Goal: Transaction & Acquisition: Purchase product/service

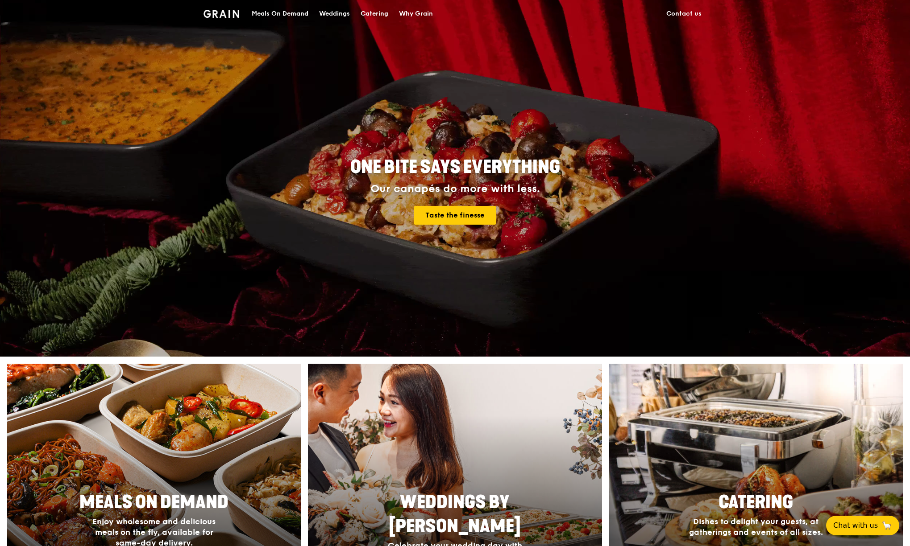
click at [369, 13] on div "Catering" at bounding box center [374, 13] width 28 height 27
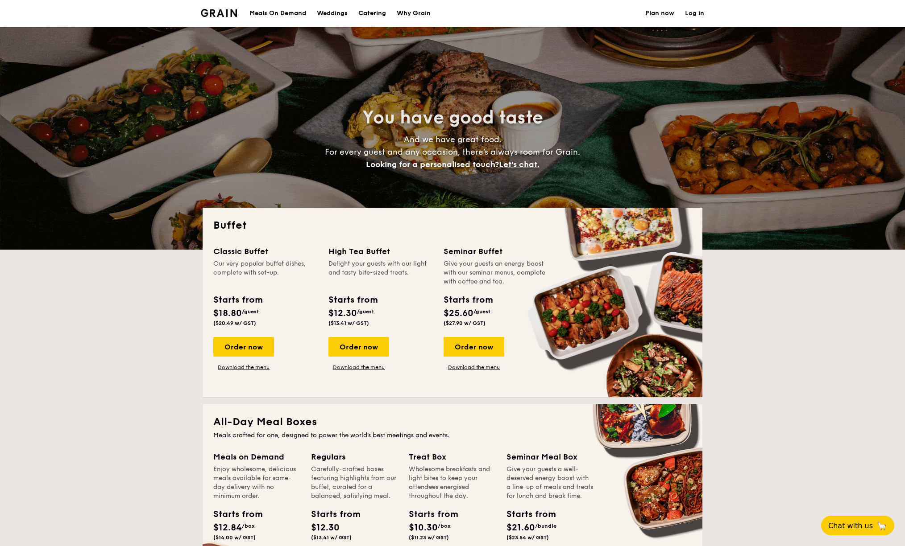
select select
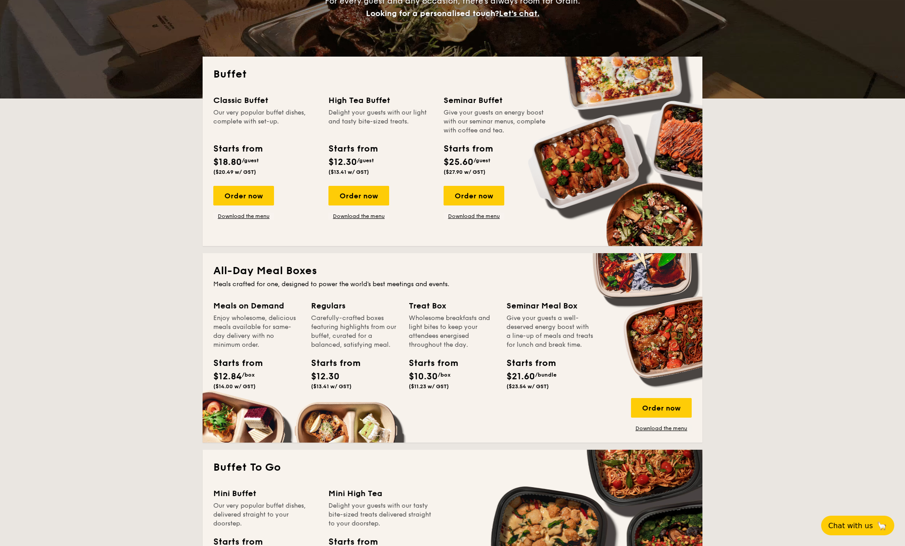
scroll to position [151, 0]
click at [244, 202] on div "Order now" at bounding box center [243, 196] width 61 height 20
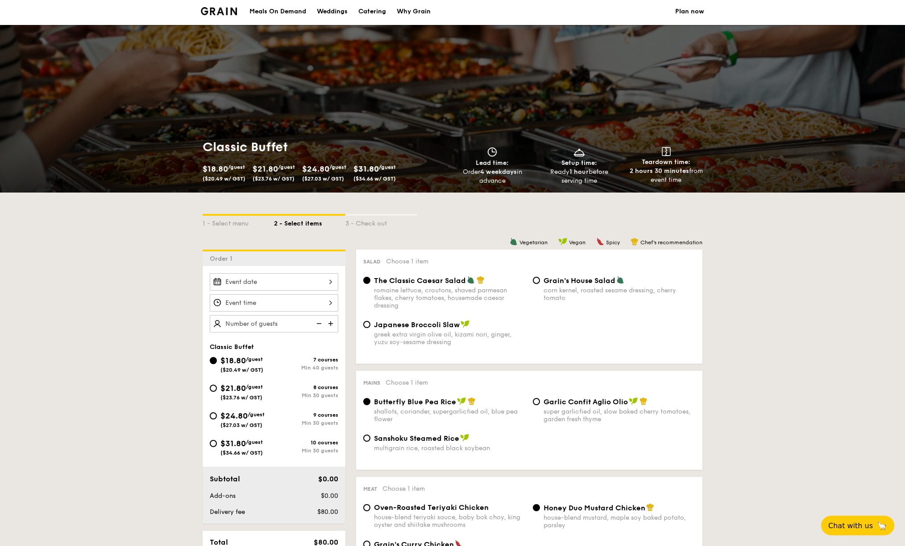
scroll to position [4, 0]
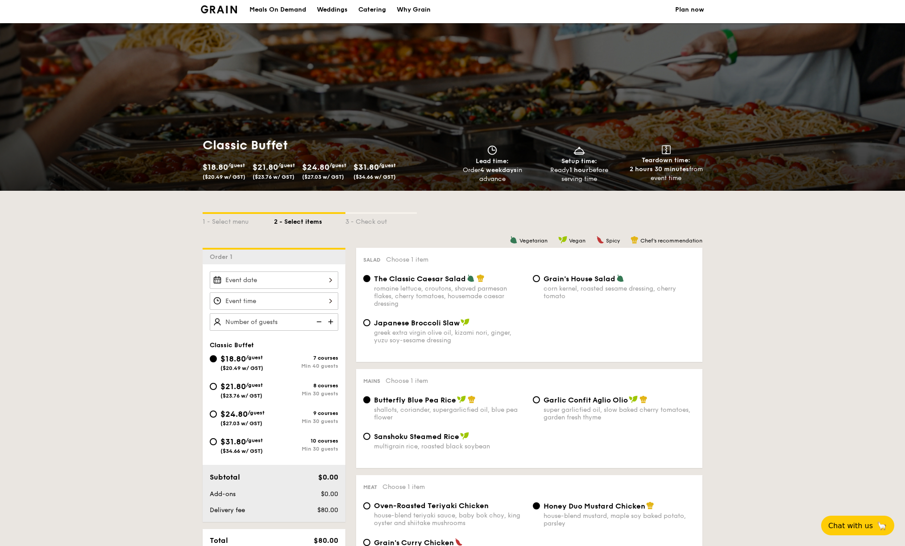
click at [221, 388] on span "$21.80" at bounding box center [232, 387] width 25 height 10
click at [217, 388] on input "$21.80 /guest ($23.76 w/ GST) 8 courses Min 30 guests" at bounding box center [213, 386] width 7 height 7
radio input "true"
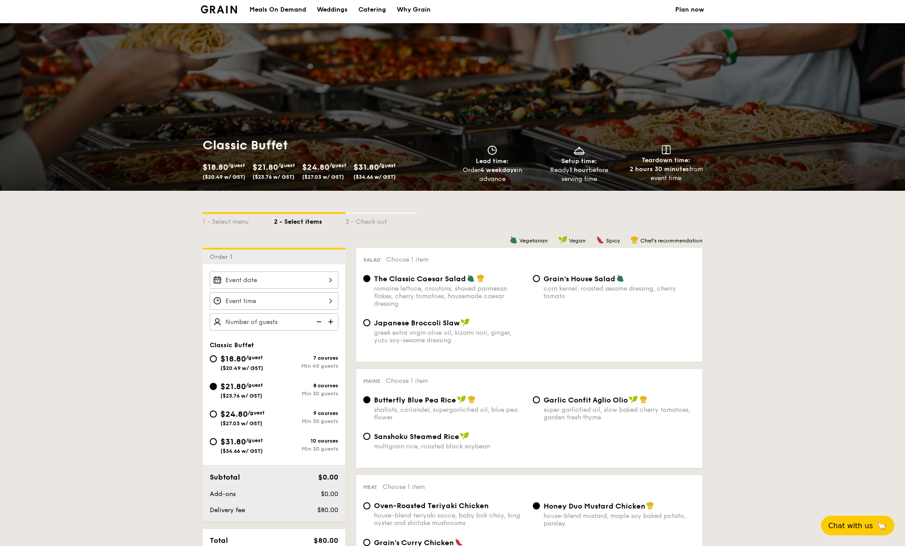
radio input "true"
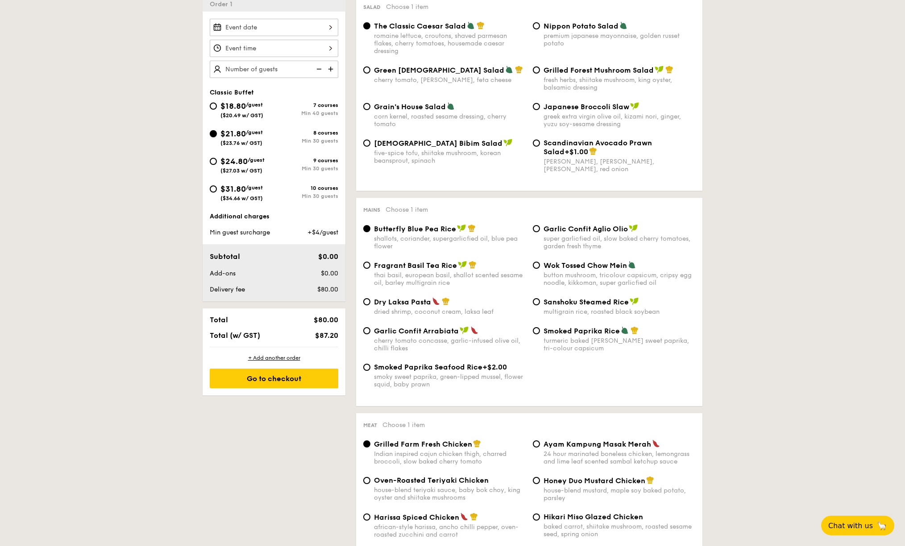
scroll to position [256, 0]
click at [331, 70] on img at bounding box center [331, 69] width 13 height 17
type input "30 guests"
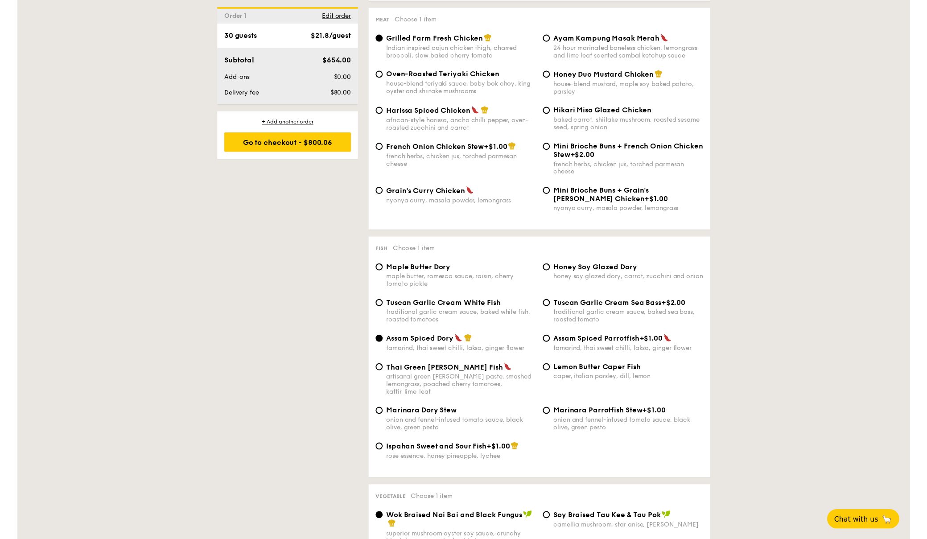
scroll to position [1260, 0]
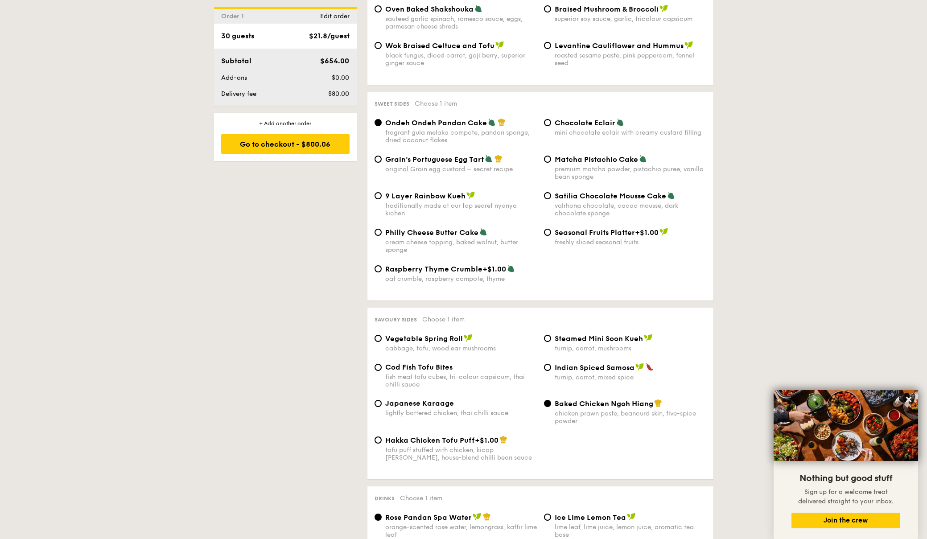
scroll to position [1251, 0]
